Goal: Task Accomplishment & Management: Complete application form

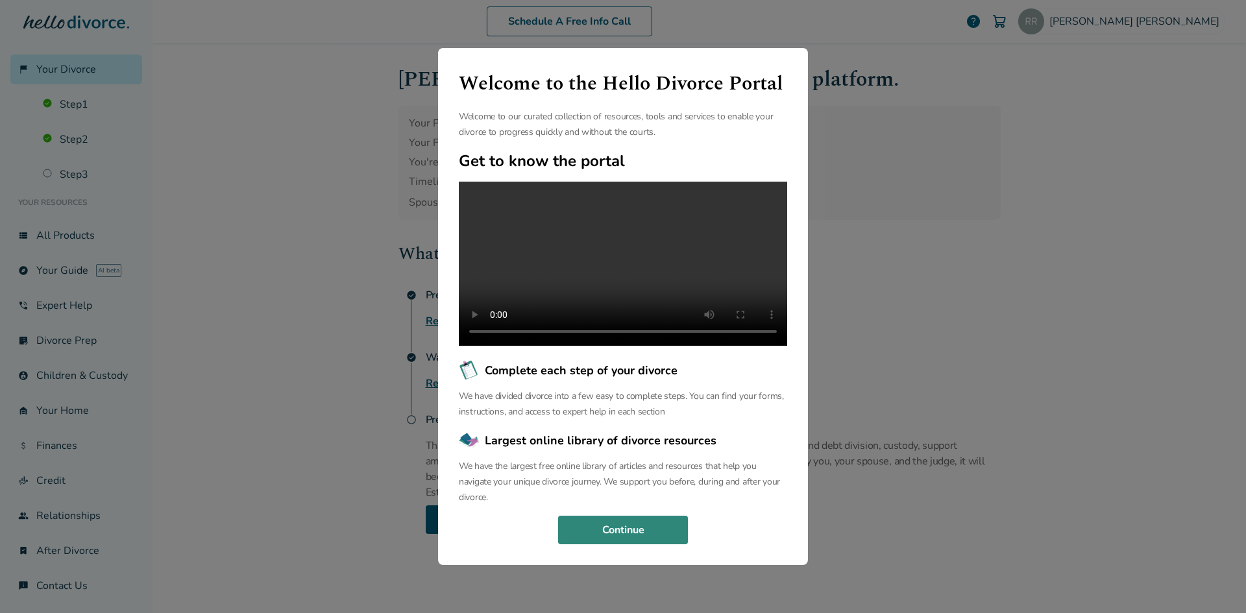
click at [650, 532] on button "Continue" at bounding box center [623, 530] width 130 height 29
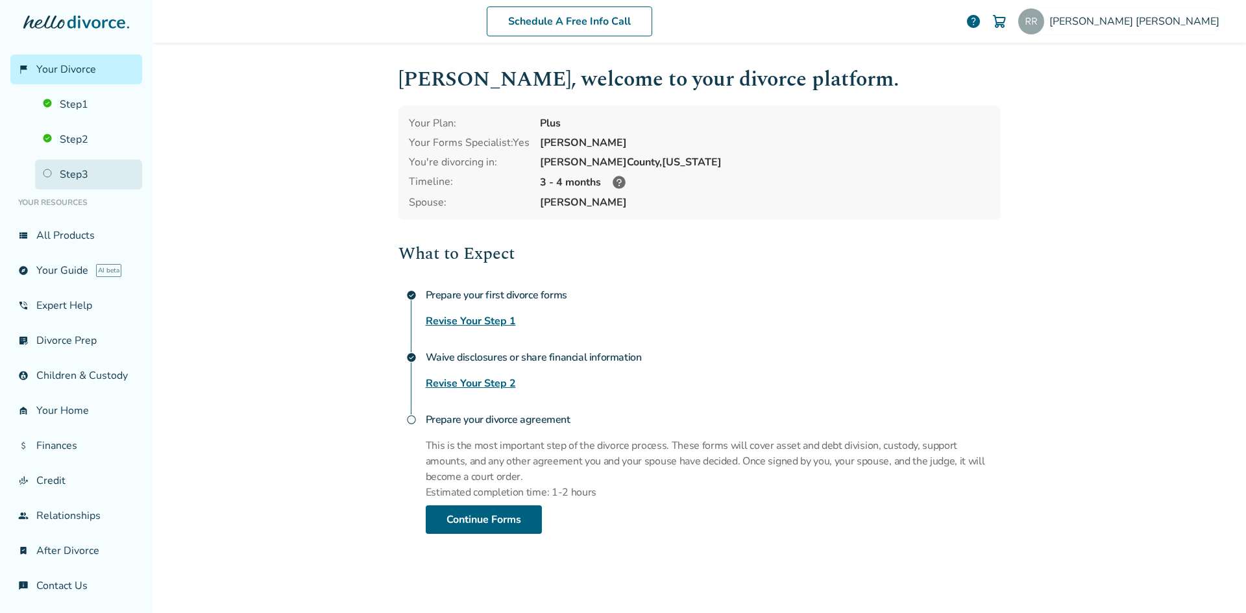
click at [84, 180] on link "Step 3" at bounding box center [88, 175] width 107 height 30
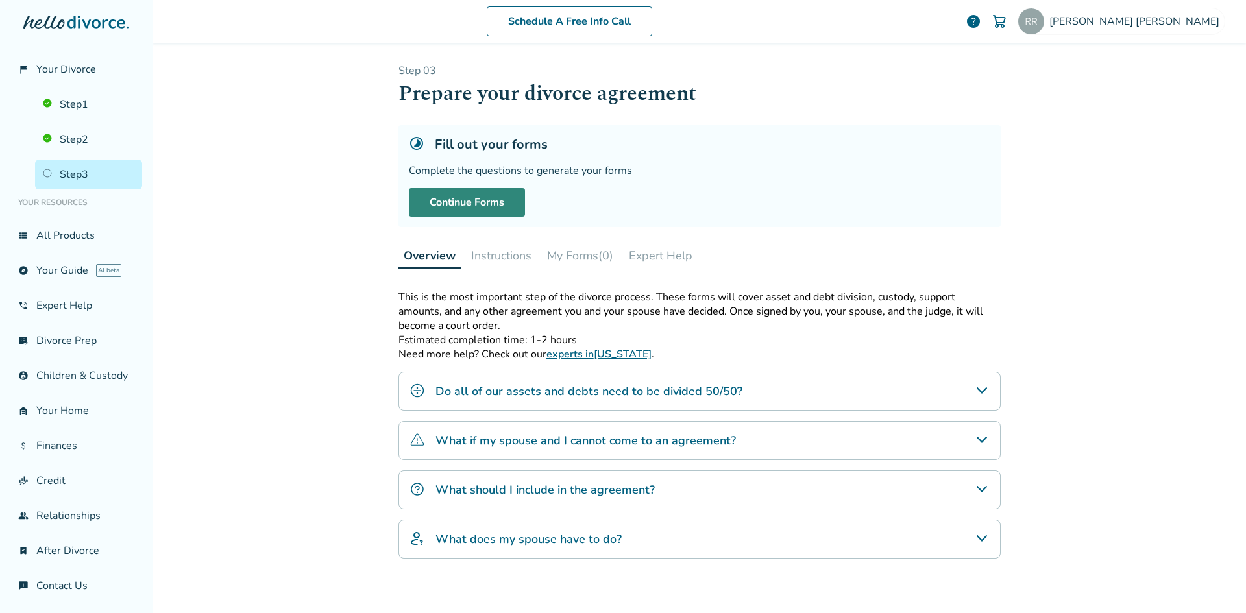
click at [469, 196] on link "Continue Forms" at bounding box center [467, 202] width 116 height 29
